Goal: Obtain resource: Obtain resource

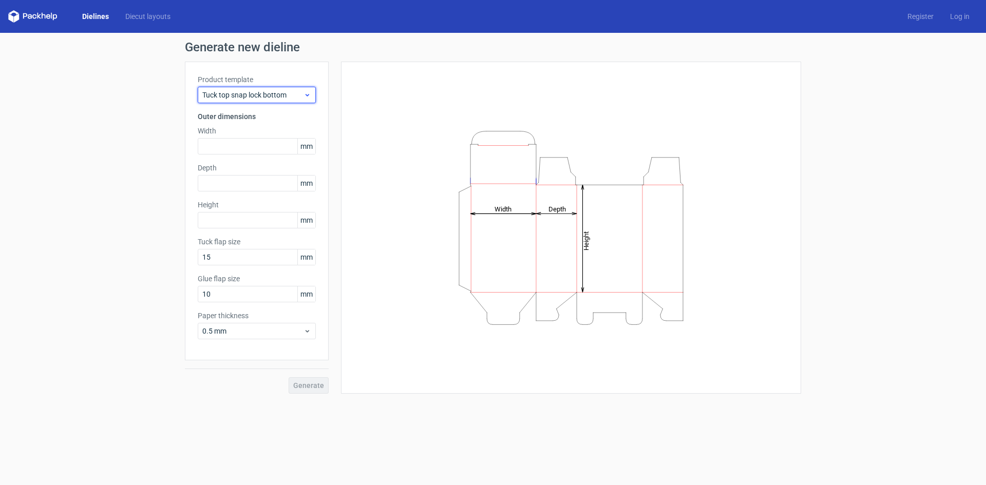
click at [258, 97] on span "Tuck top snap lock bottom" at bounding box center [252, 95] width 101 height 10
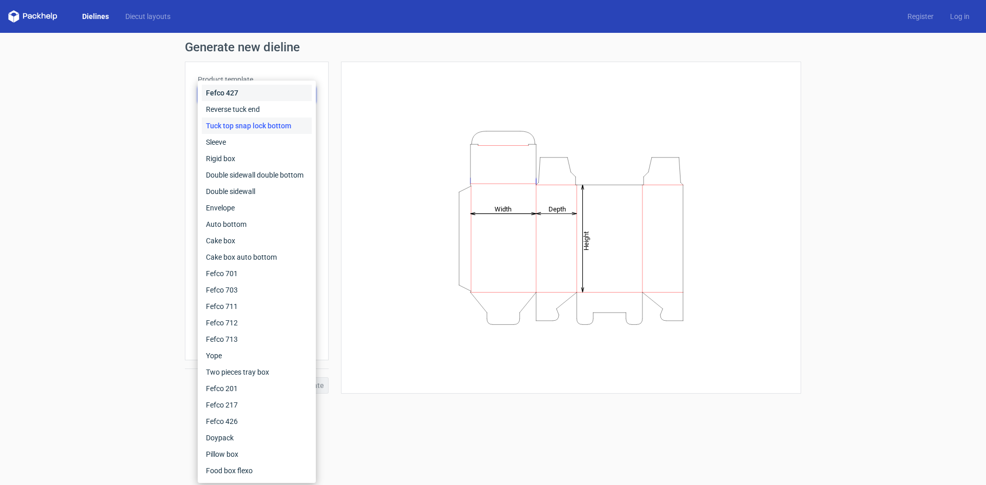
click at [284, 91] on div "Fefco 427" at bounding box center [257, 93] width 110 height 16
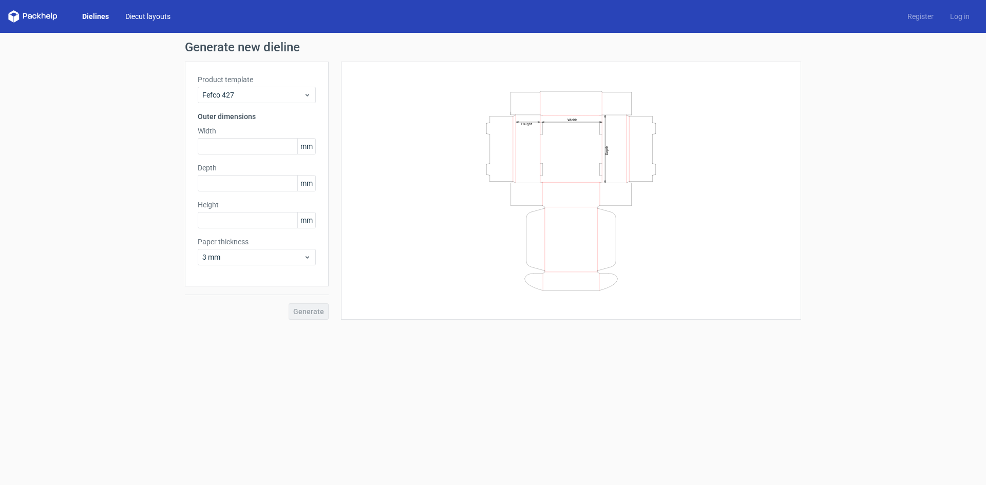
click at [142, 17] on link "Diecut layouts" at bounding box center [148, 16] width 62 height 10
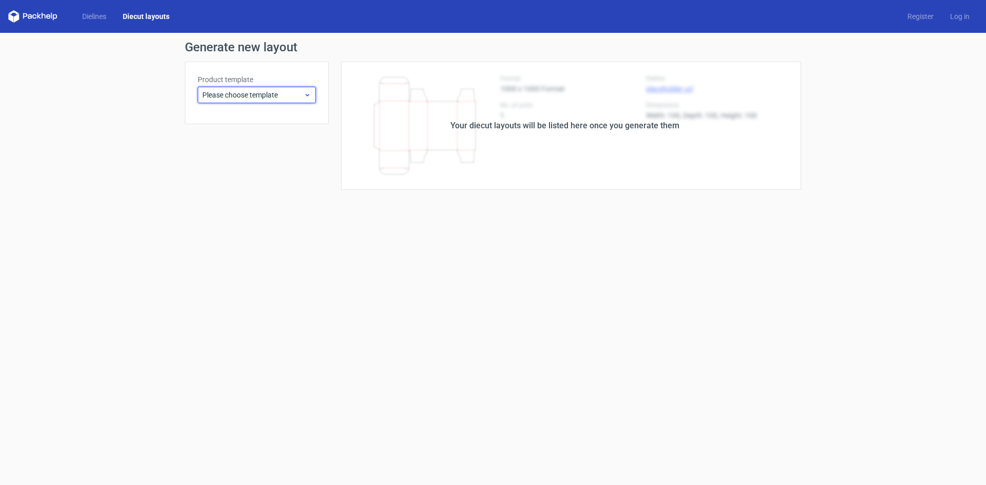
click at [283, 88] on div "Please choose template" at bounding box center [257, 95] width 118 height 16
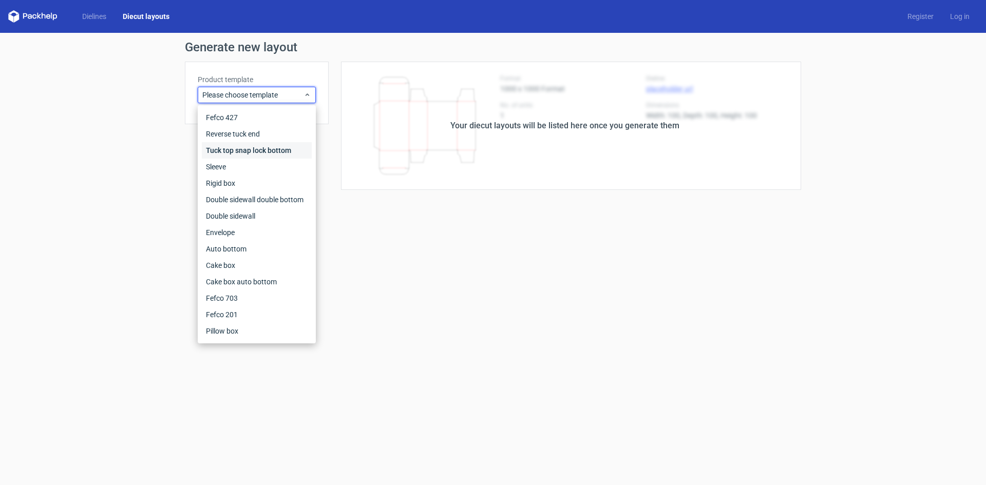
click at [278, 145] on div "Tuck top snap lock bottom" at bounding box center [257, 150] width 110 height 16
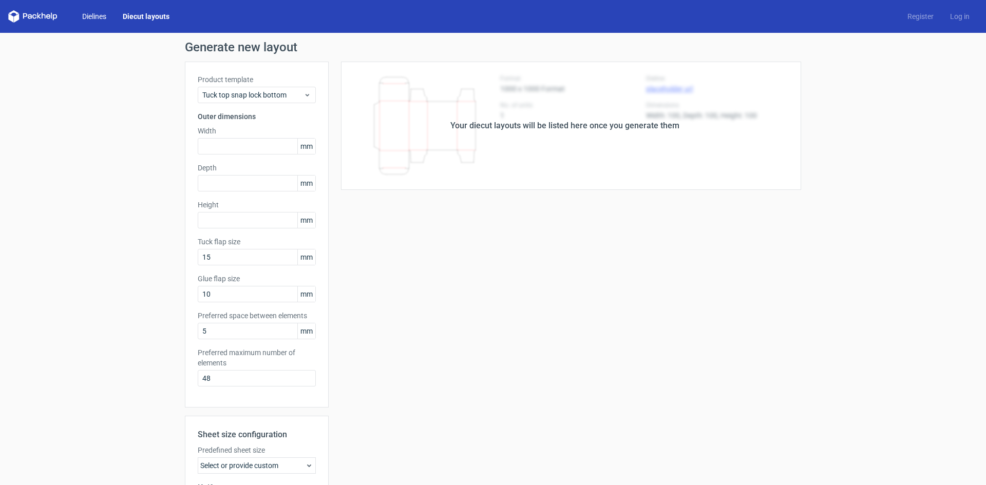
click at [92, 15] on link "Dielines" at bounding box center [94, 16] width 41 height 10
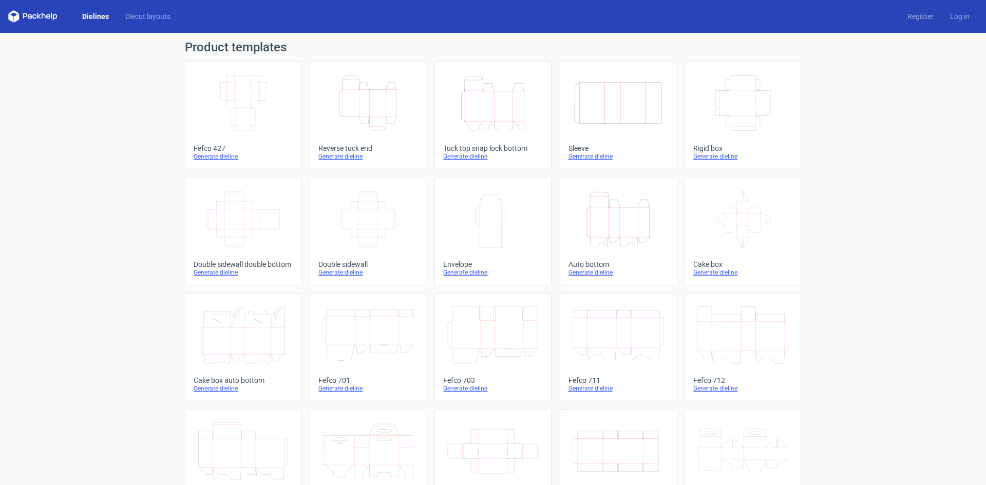
click at [338, 158] on div "Generate dieline" at bounding box center [367, 157] width 99 height 8
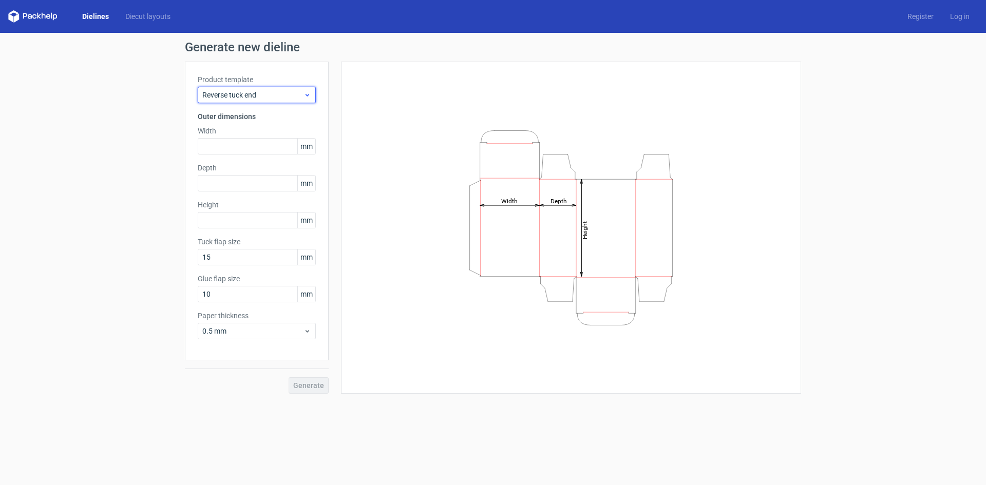
click at [276, 99] on span "Reverse tuck end" at bounding box center [252, 95] width 101 height 10
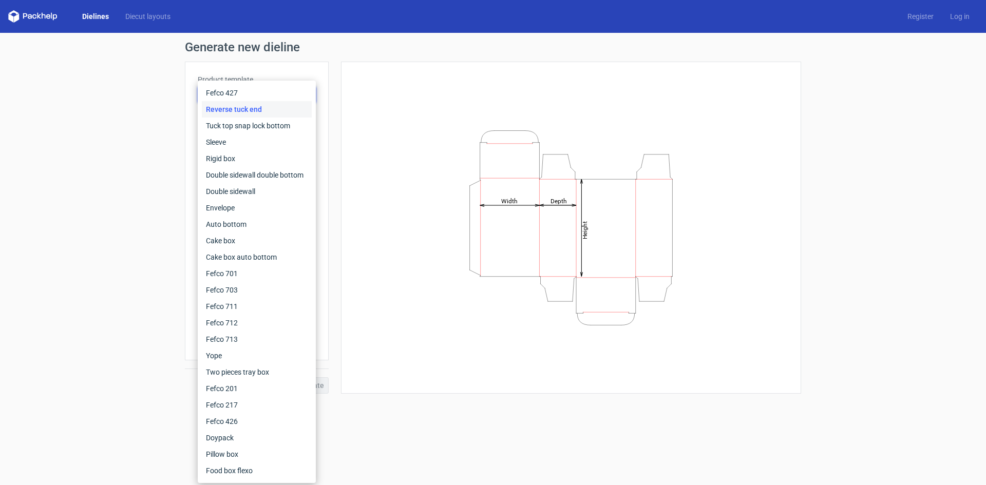
click at [171, 99] on div "Generate new dieline Product template Reverse tuck end Outer dimensions Width m…" at bounding box center [493, 217] width 986 height 369
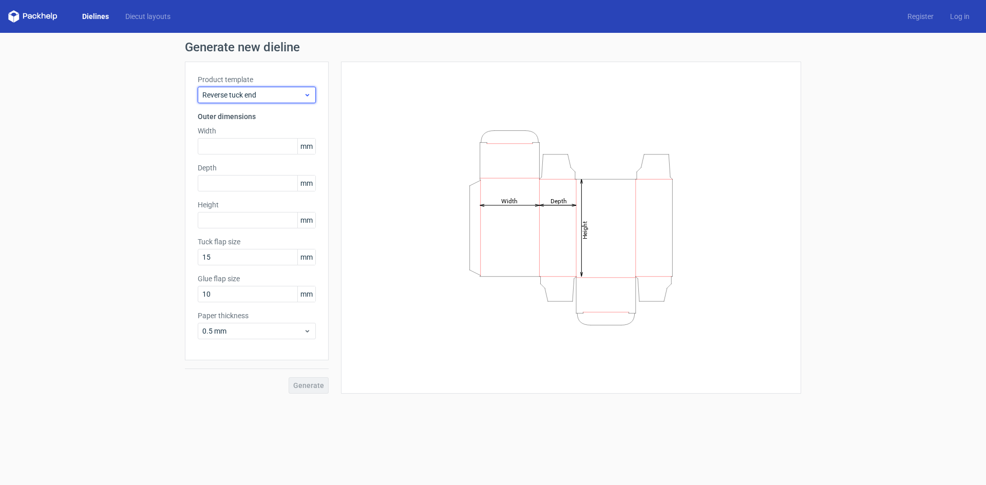
click at [252, 101] on div "Reverse tuck end" at bounding box center [257, 95] width 118 height 16
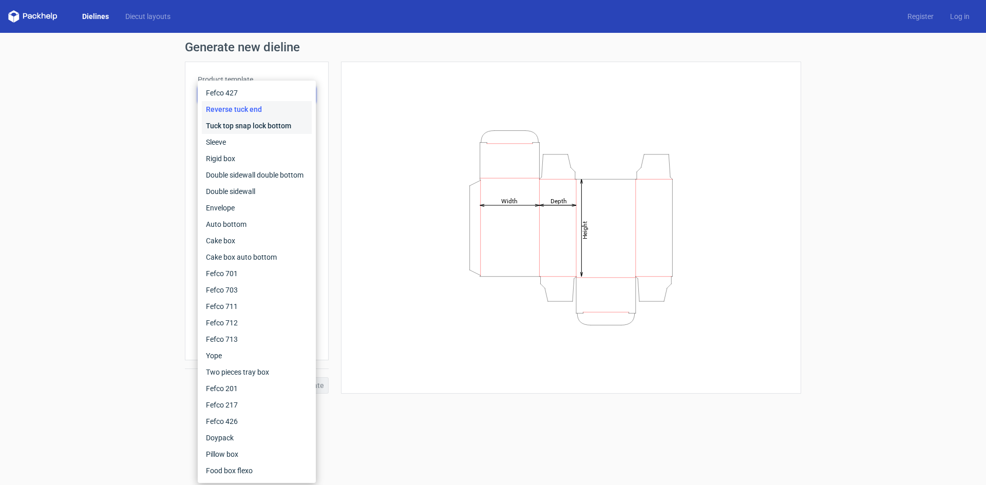
click at [257, 130] on div "Tuck top snap lock bottom" at bounding box center [257, 126] width 110 height 16
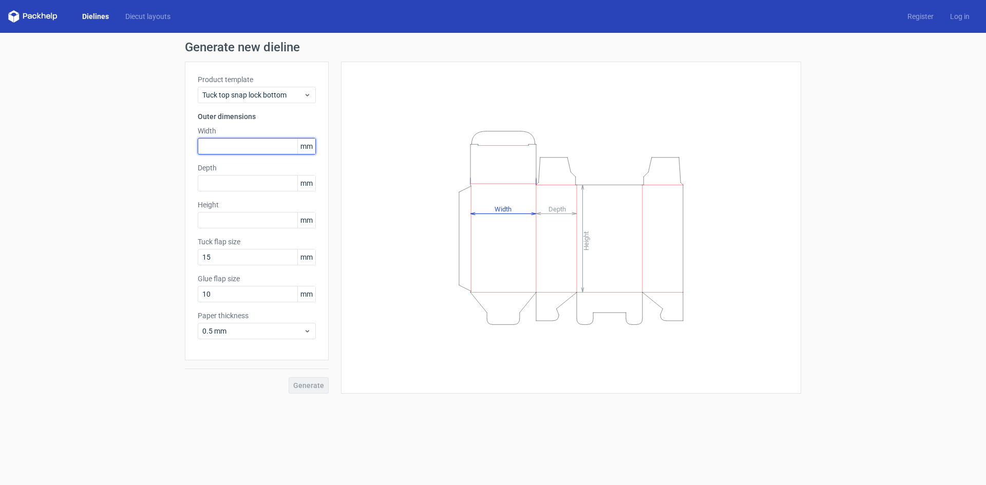
click at [254, 146] on input "text" at bounding box center [257, 146] width 118 height 16
type input "170"
click at [258, 191] on input "text" at bounding box center [257, 183] width 118 height 16
type input "53"
click at [259, 221] on input "text" at bounding box center [257, 220] width 118 height 16
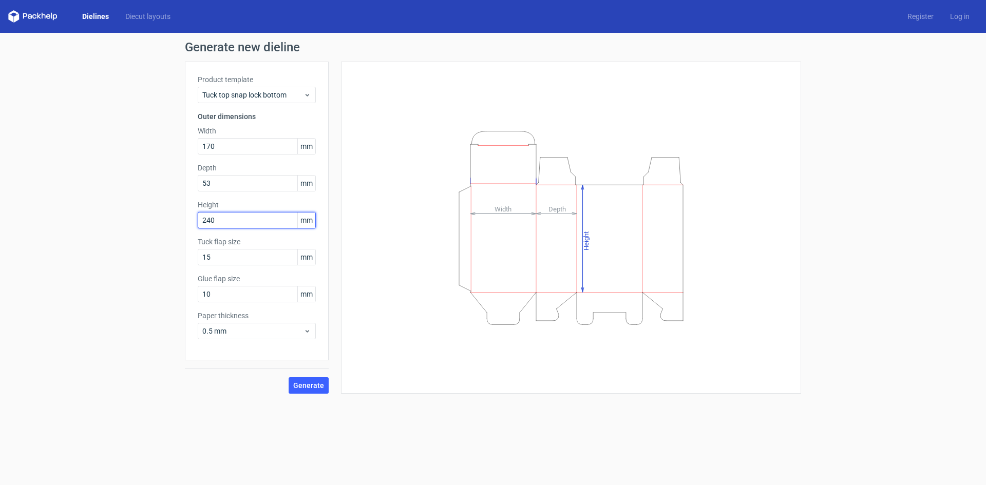
type input "240"
click at [267, 240] on label "Tuck flap size" at bounding box center [257, 242] width 118 height 10
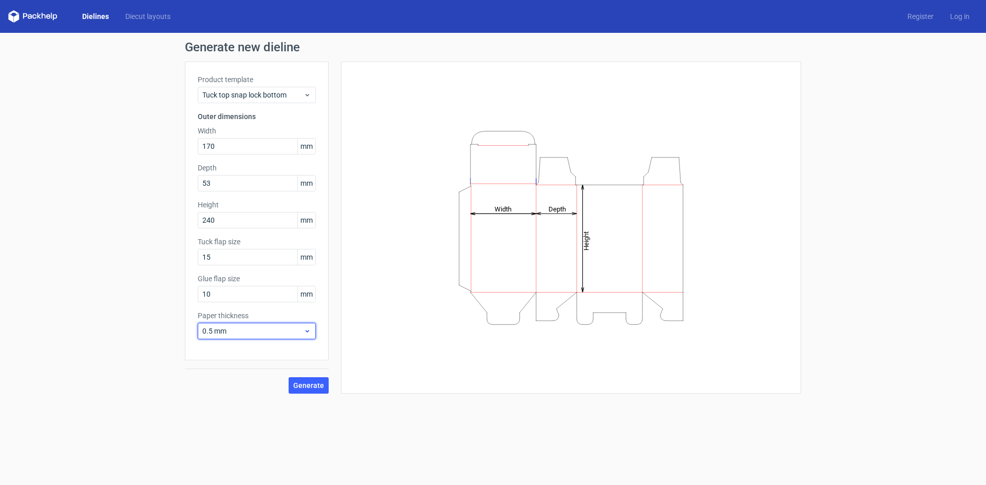
click at [300, 330] on span "0.5 mm" at bounding box center [252, 331] width 101 height 10
click at [298, 326] on span "0.5 mm" at bounding box center [252, 331] width 101 height 10
click at [298, 330] on span "0.5 mm" at bounding box center [252, 331] width 101 height 10
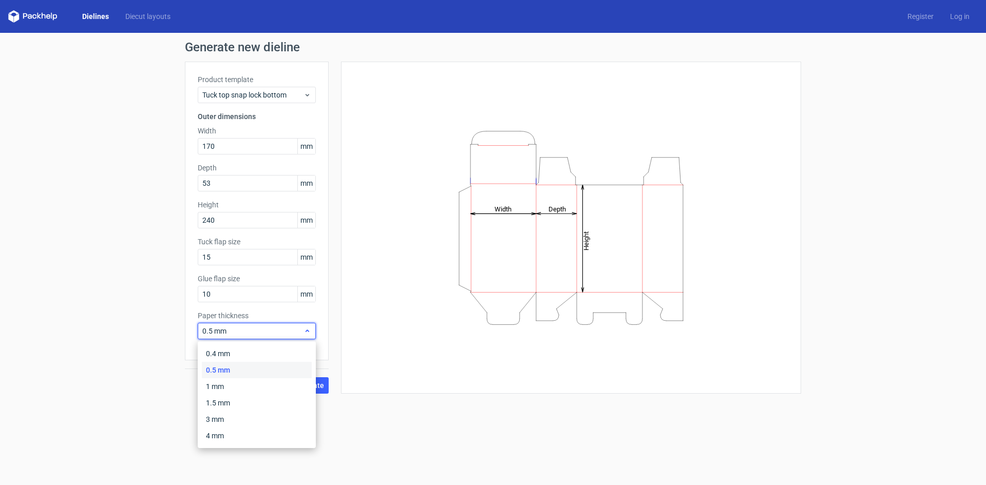
click at [298, 330] on span "0.5 mm" at bounding box center [252, 331] width 101 height 10
click at [251, 385] on div "1 mm" at bounding box center [257, 386] width 110 height 16
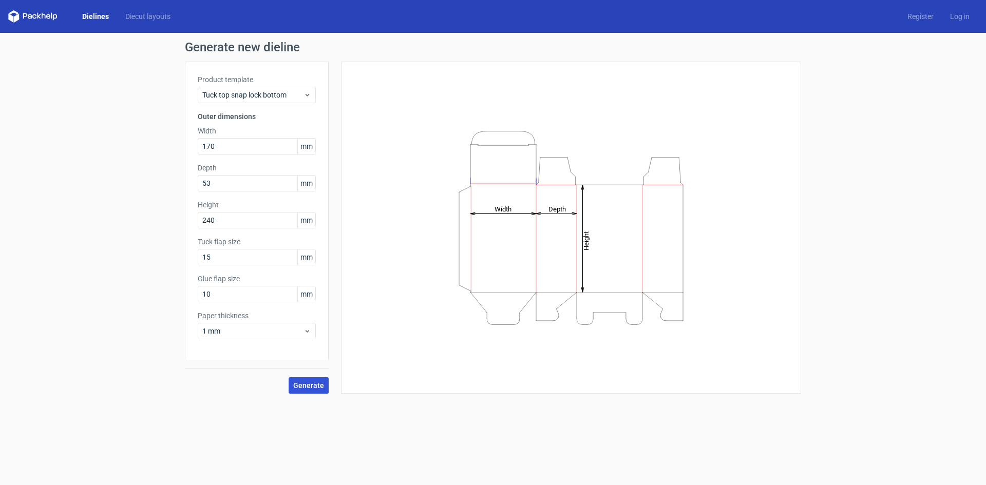
click at [317, 388] on span "Generate" at bounding box center [308, 385] width 31 height 7
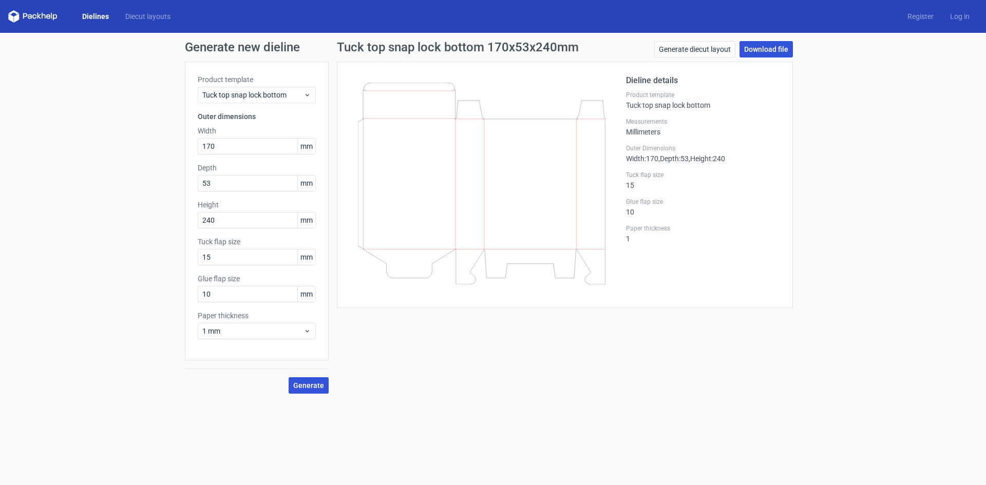
click at [774, 50] on link "Download file" at bounding box center [765, 49] width 53 height 16
click at [699, 44] on link "Generate diecut layout" at bounding box center [694, 49] width 81 height 16
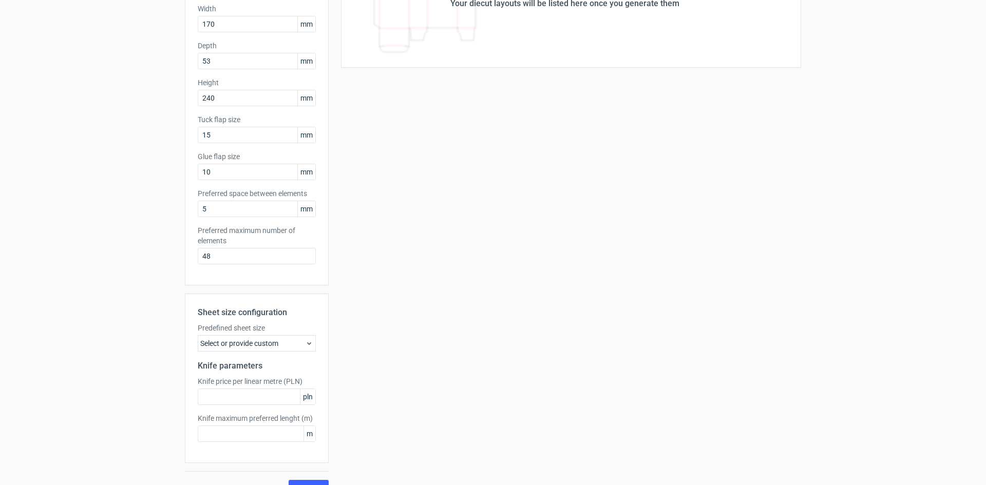
scroll to position [142, 0]
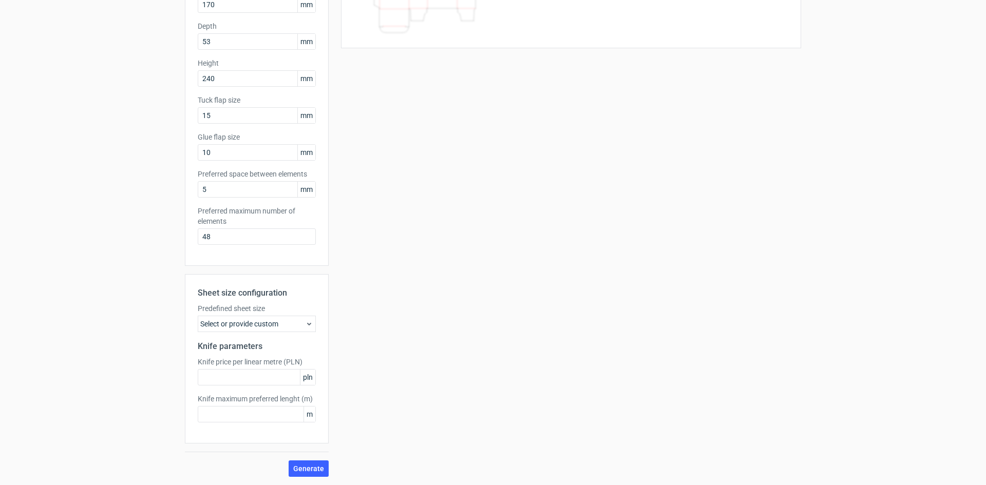
click at [292, 322] on div "Select or provide custom" at bounding box center [257, 324] width 118 height 16
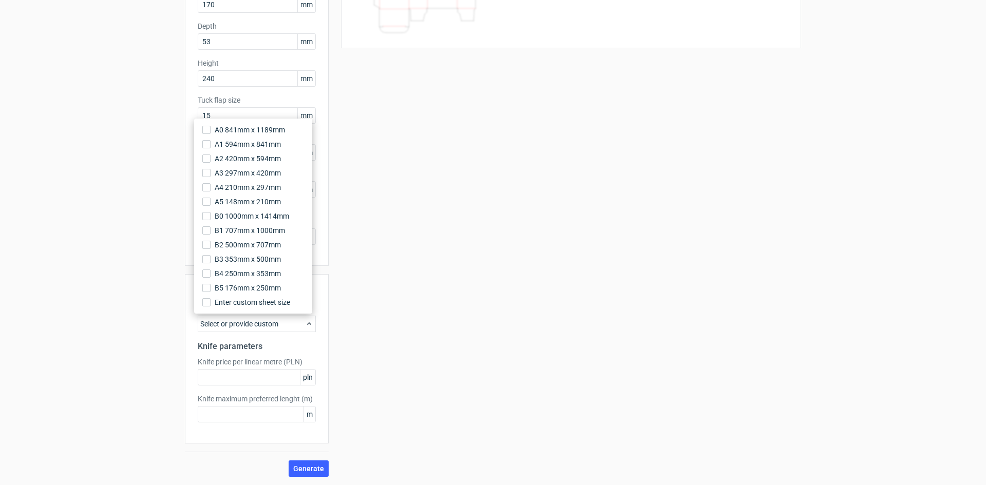
click at [292, 322] on div "Select or provide custom" at bounding box center [257, 324] width 118 height 16
click at [298, 468] on span "Generate" at bounding box center [308, 468] width 31 height 7
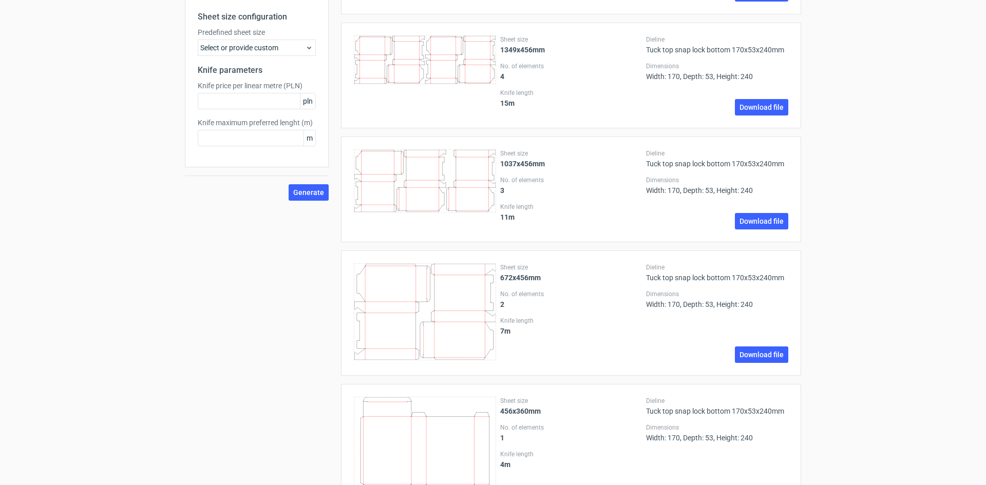
scroll to position [466, 0]
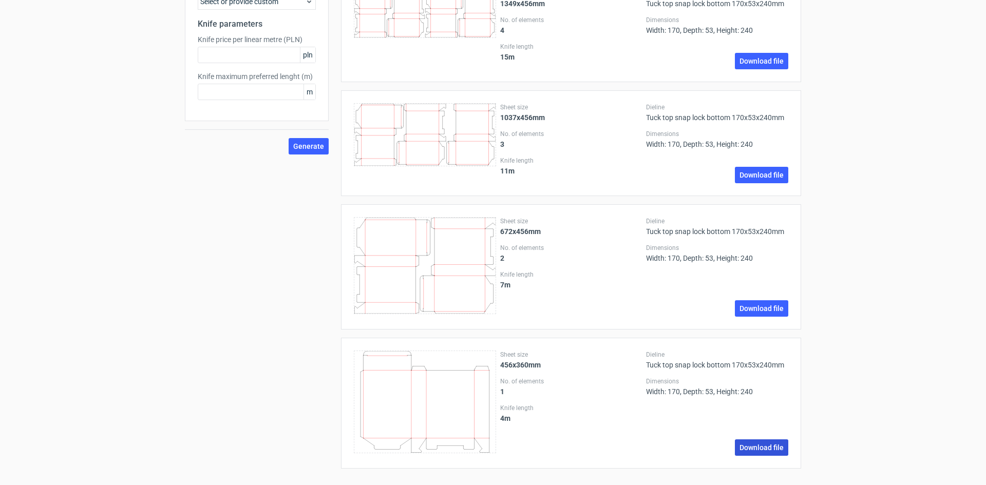
click at [763, 443] on link "Download file" at bounding box center [761, 448] width 53 height 16
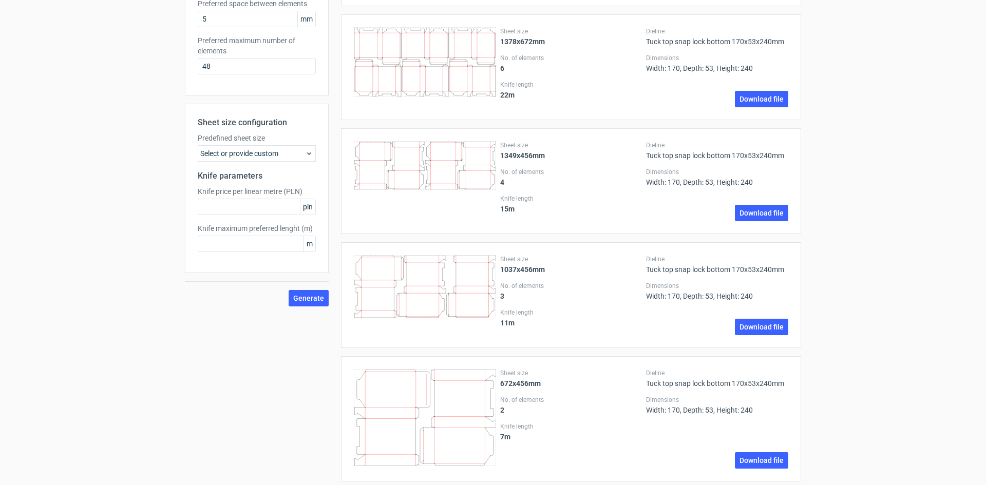
scroll to position [0, 0]
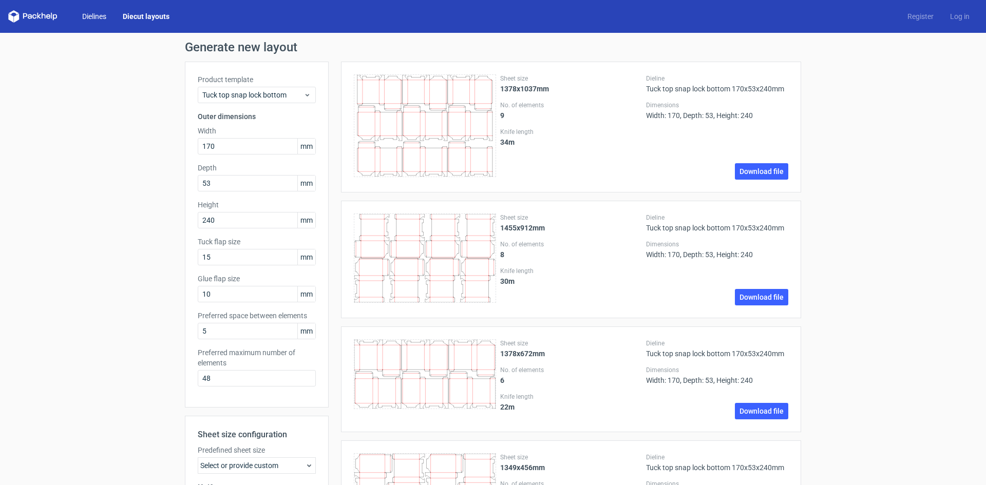
click at [88, 14] on link "Dielines" at bounding box center [94, 16] width 41 height 10
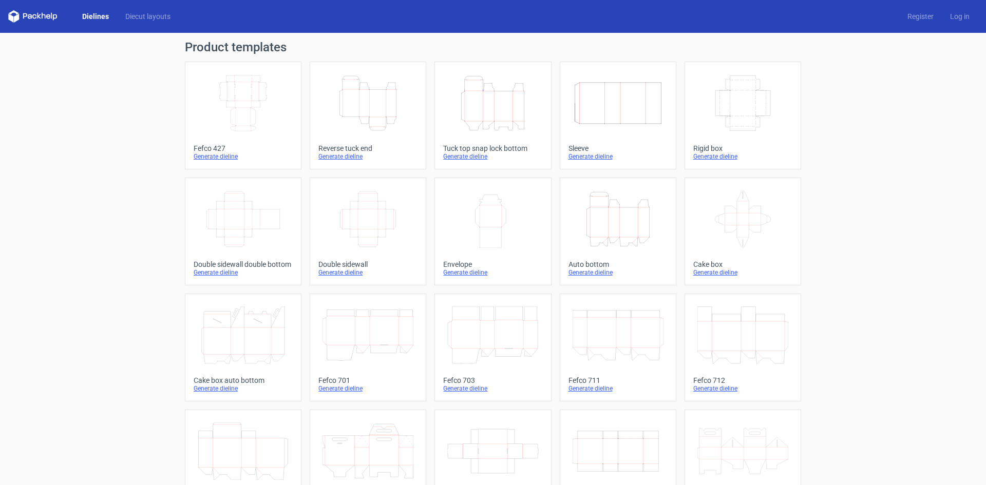
click at [466, 157] on div "Generate dieline" at bounding box center [492, 157] width 99 height 8
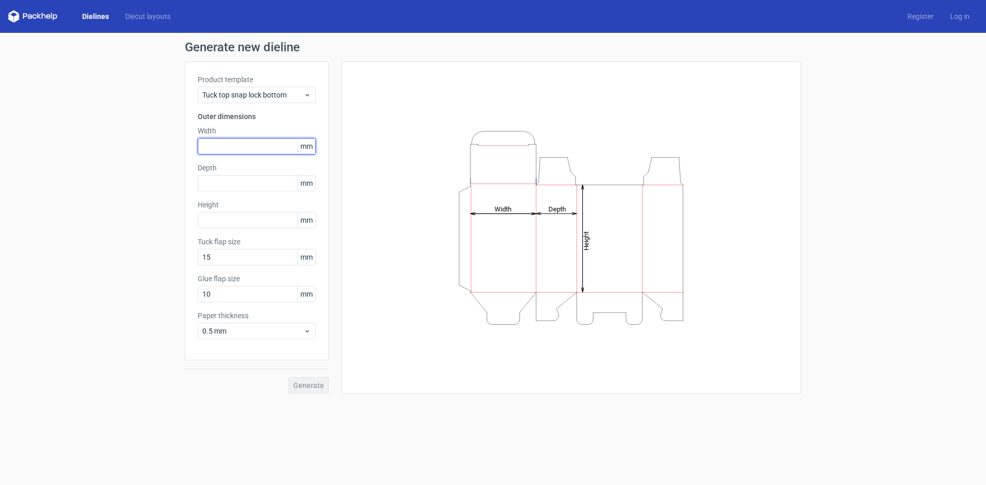
click at [238, 147] on input "text" at bounding box center [257, 146] width 118 height 16
type input "170"
click at [238, 184] on input "text" at bounding box center [257, 183] width 118 height 16
type input "53"
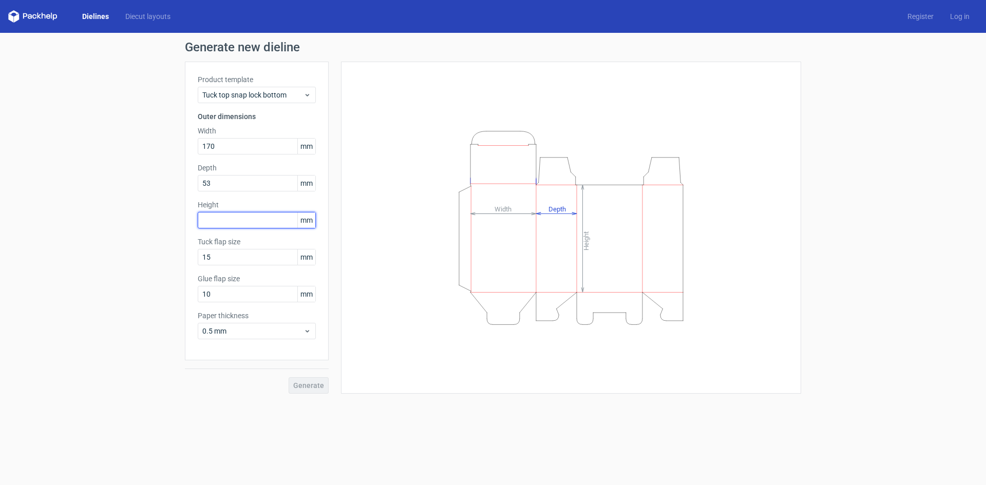
click at [244, 228] on input "text" at bounding box center [257, 220] width 118 height 16
type input "240"
click at [289, 377] on button "Generate" at bounding box center [309, 385] width 40 height 16
